Goal: Task Accomplishment & Management: Manage account settings

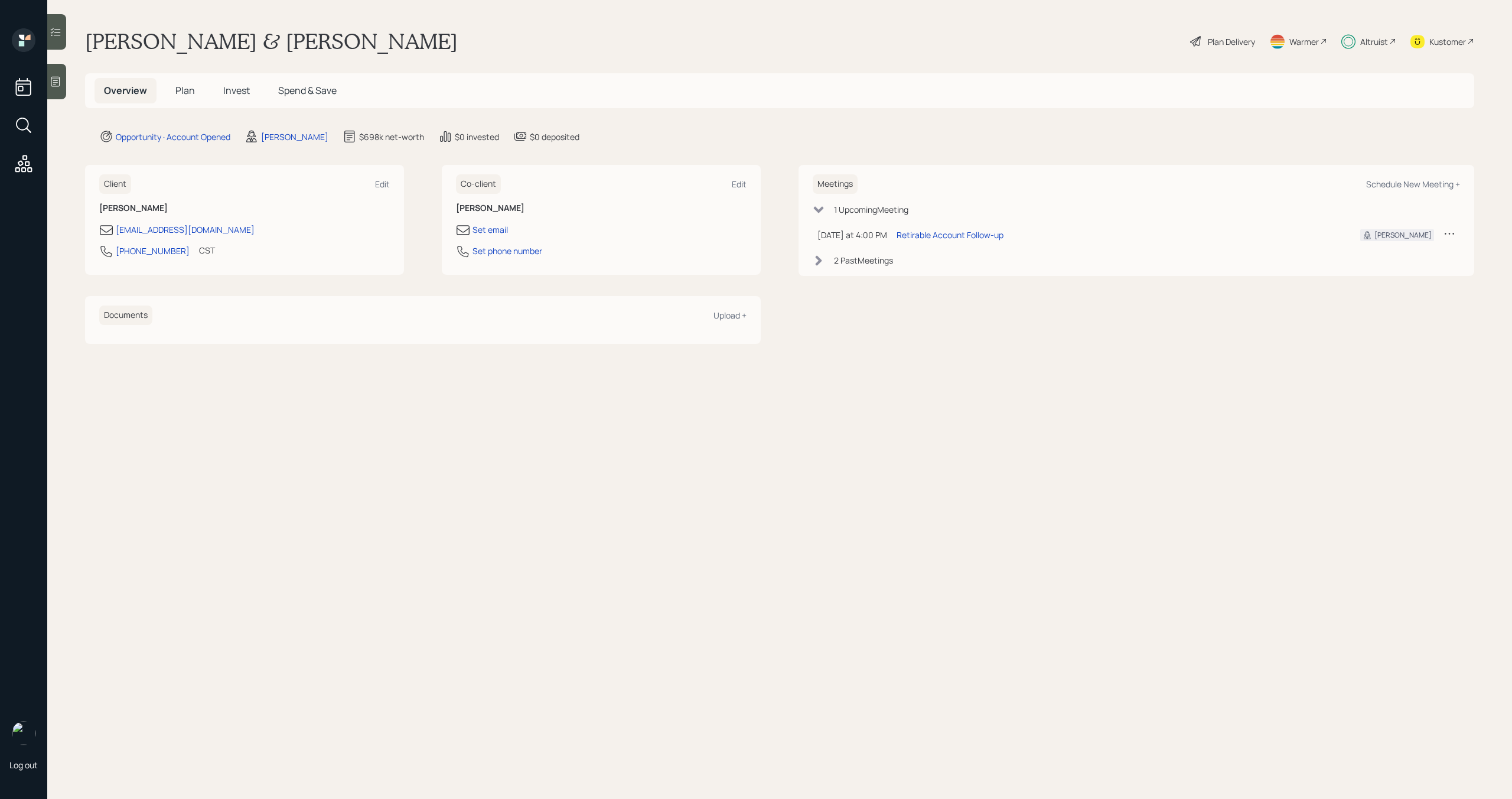
click at [236, 96] on span "Invest" at bounding box center [236, 90] width 26 height 13
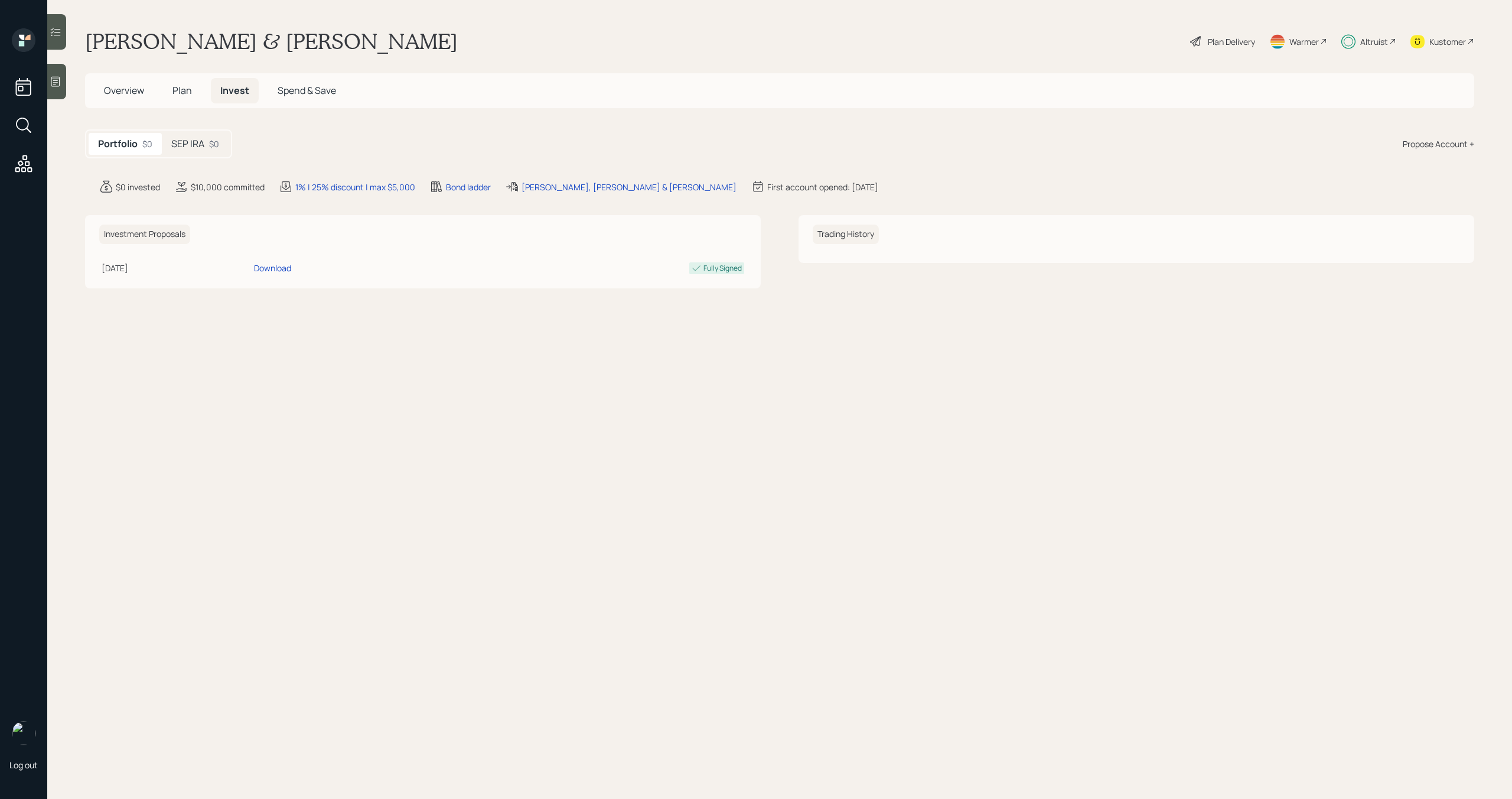
click at [205, 141] on div "SEP IRA $0" at bounding box center [195, 143] width 66 height 22
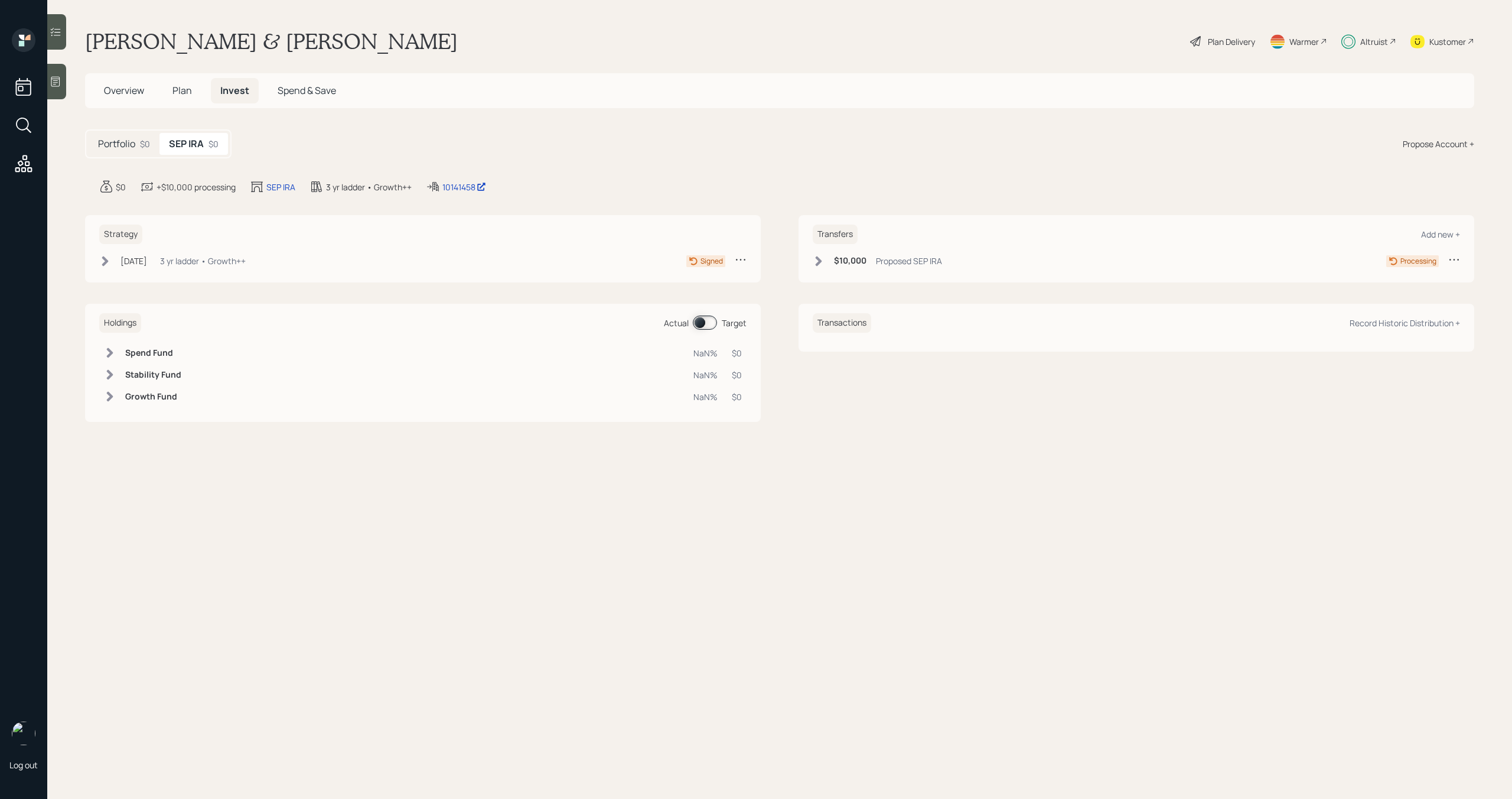
click at [813, 263] on icon at bounding box center [819, 261] width 12 height 12
